Goal: Check status: Check status

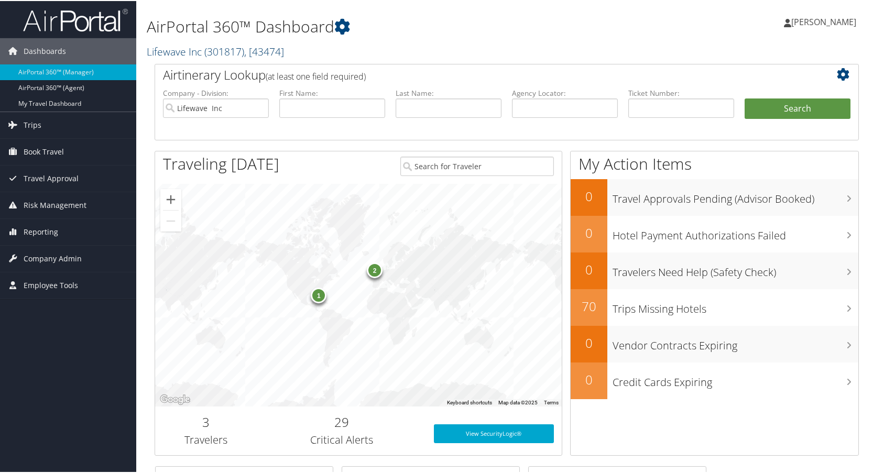
click at [175, 53] on link "Lifewave Inc ( 301817 ) , [ 43474 ]" at bounding box center [215, 50] width 137 height 14
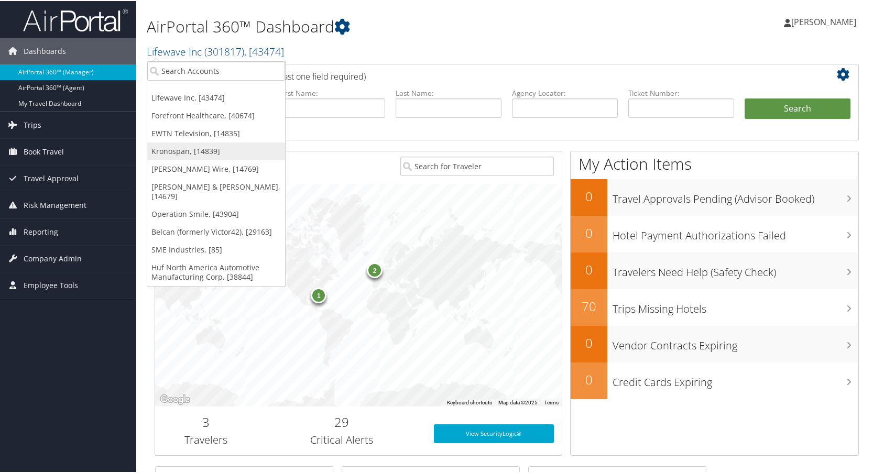
click at [174, 152] on link "Kronospan, [14839]" at bounding box center [216, 150] width 138 height 18
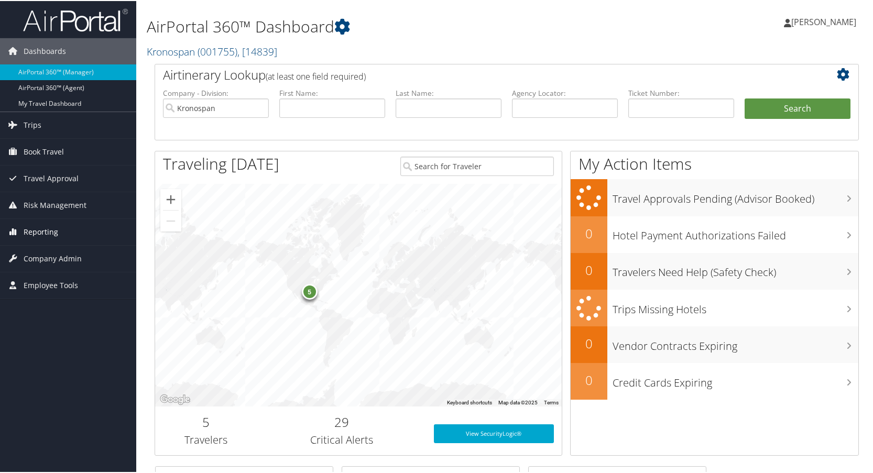
click at [38, 231] on span "Reporting" at bounding box center [41, 231] width 35 height 26
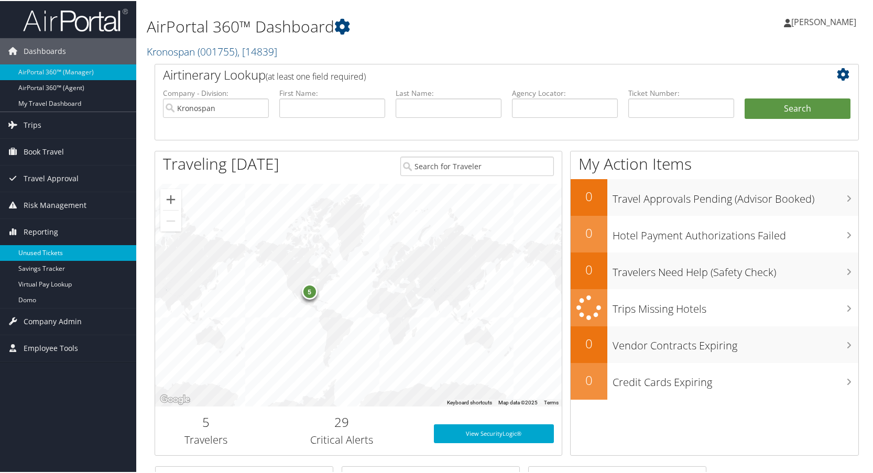
click at [37, 247] on link "Unused Tickets" at bounding box center [68, 252] width 136 height 16
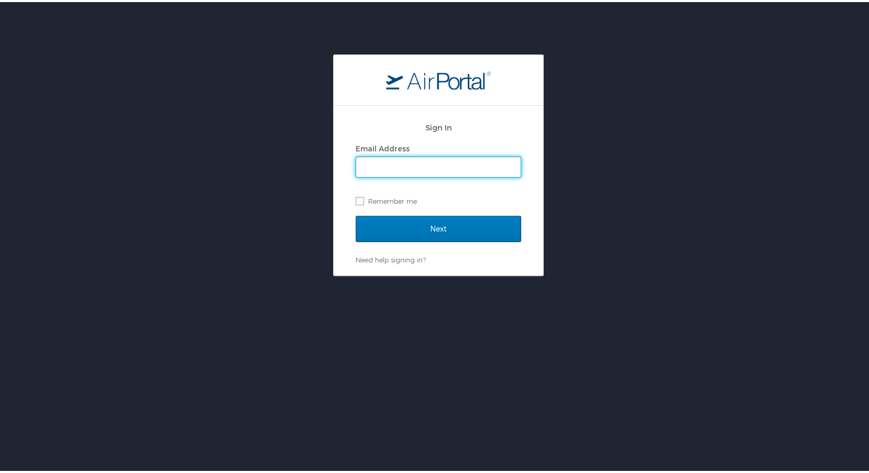
type input "lisa.bunch@cbtravel.com"
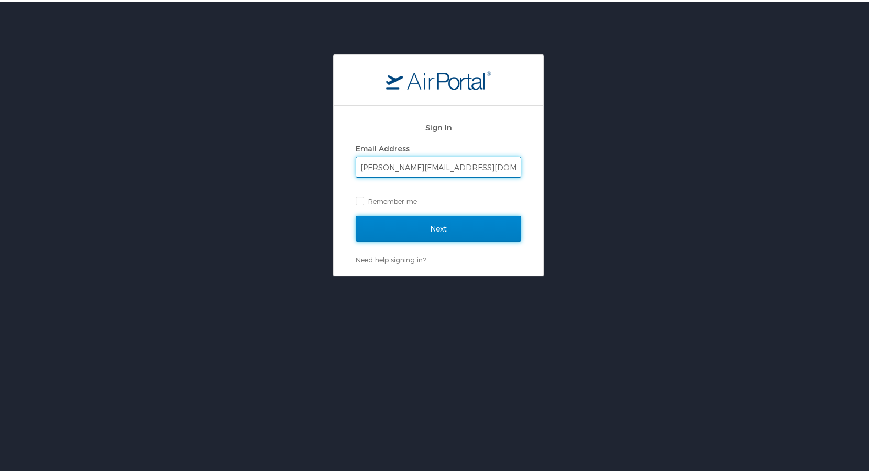
click at [468, 231] on input "Next" at bounding box center [439, 227] width 166 height 26
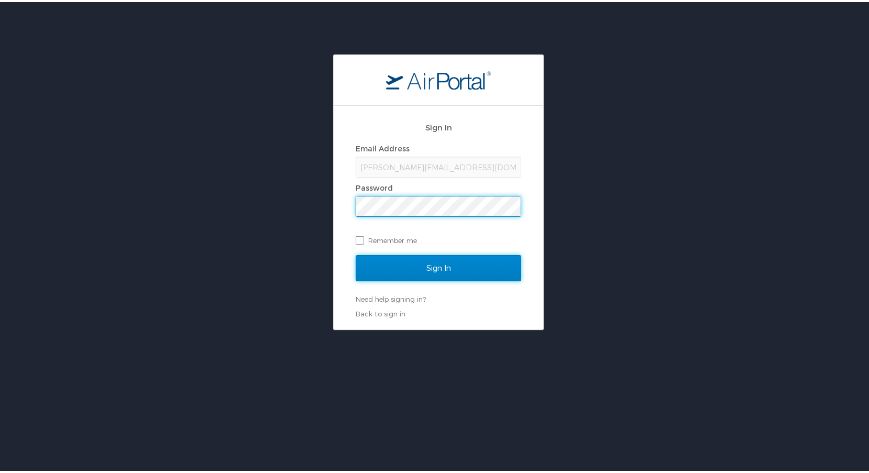
click at [463, 268] on input "Sign In" at bounding box center [439, 266] width 166 height 26
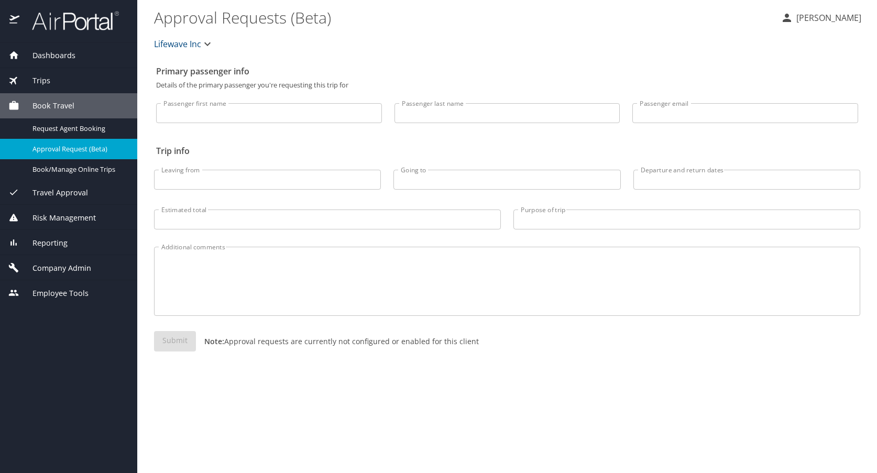
click at [51, 245] on span "Reporting" at bounding box center [43, 243] width 48 height 12
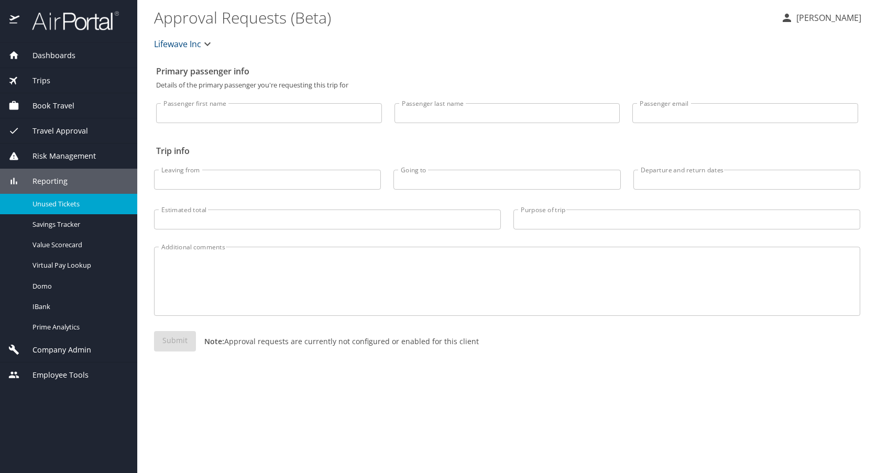
click at [57, 203] on span "Unused Tickets" at bounding box center [78, 204] width 92 height 10
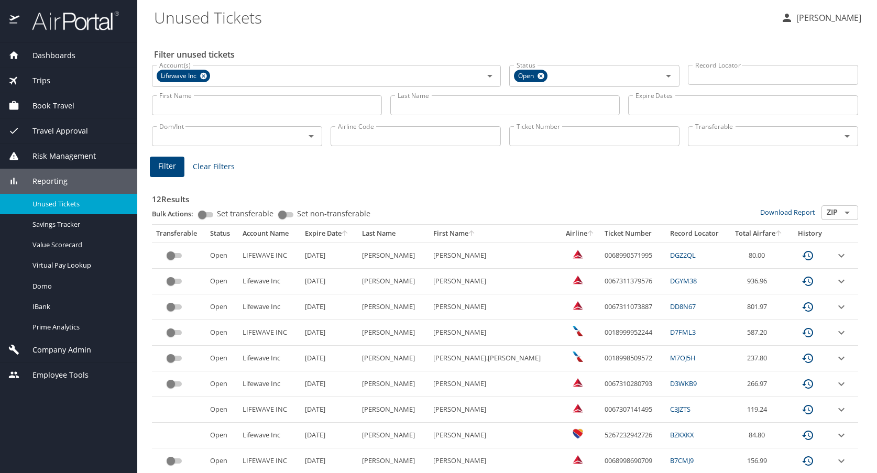
click at [41, 76] on span "Trips" at bounding box center [34, 81] width 31 height 12
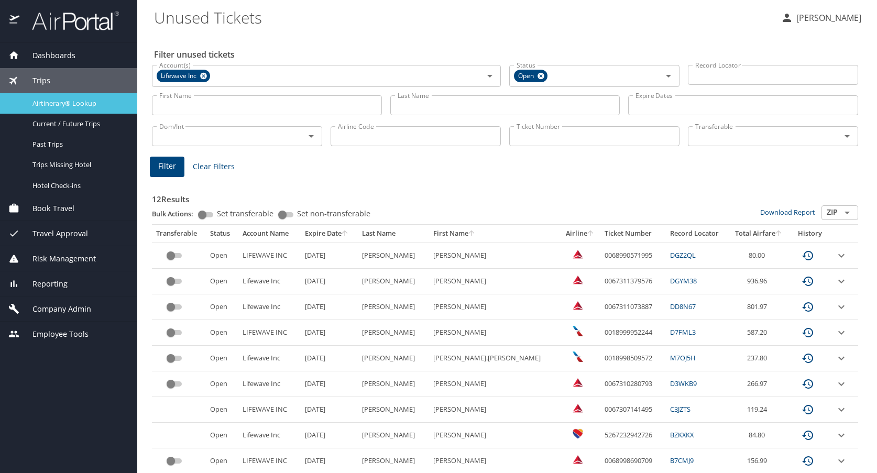
click at [61, 101] on span "Airtinerary® Lookup" at bounding box center [78, 103] width 92 height 10
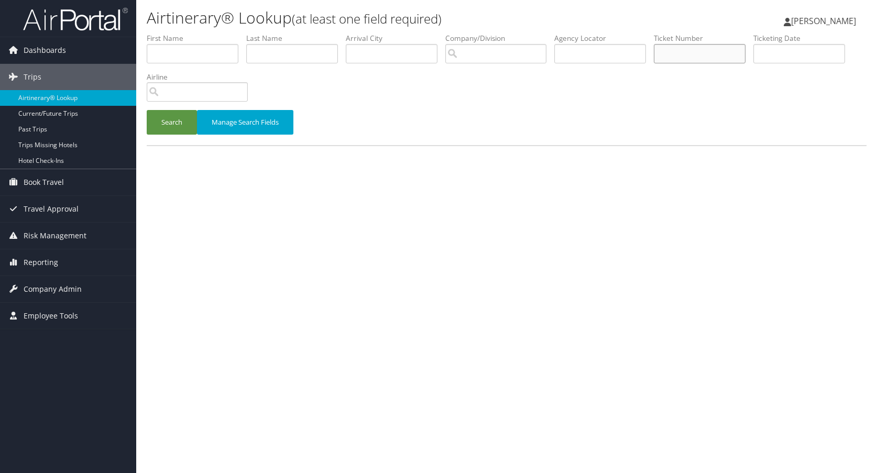
click at [675, 55] on input "text" at bounding box center [700, 53] width 92 height 19
paste input "5268999903718"
type input "5268999903718"
click at [174, 124] on button "Search" at bounding box center [172, 122] width 50 height 25
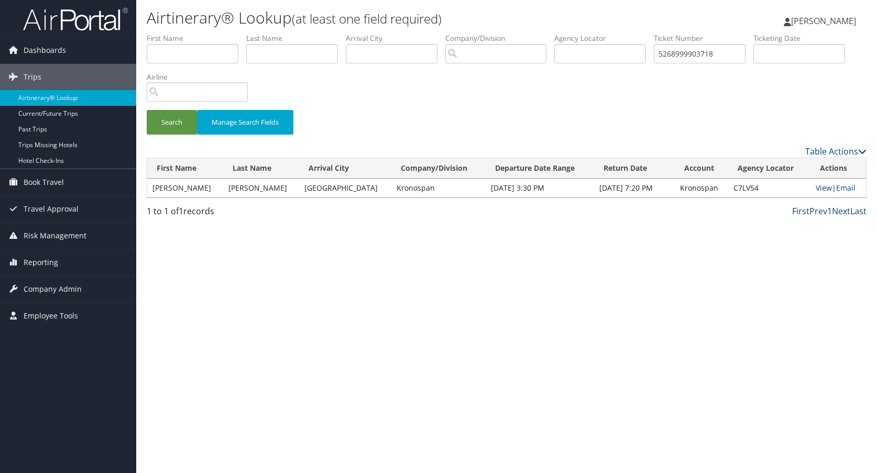
click at [819, 187] on link "View" at bounding box center [823, 188] width 16 height 10
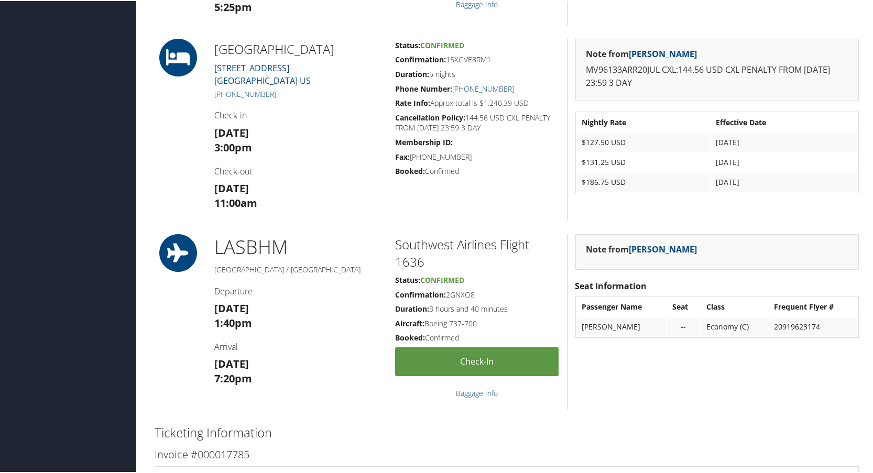
scroll to position [838, 0]
